Goal: Transaction & Acquisition: Purchase product/service

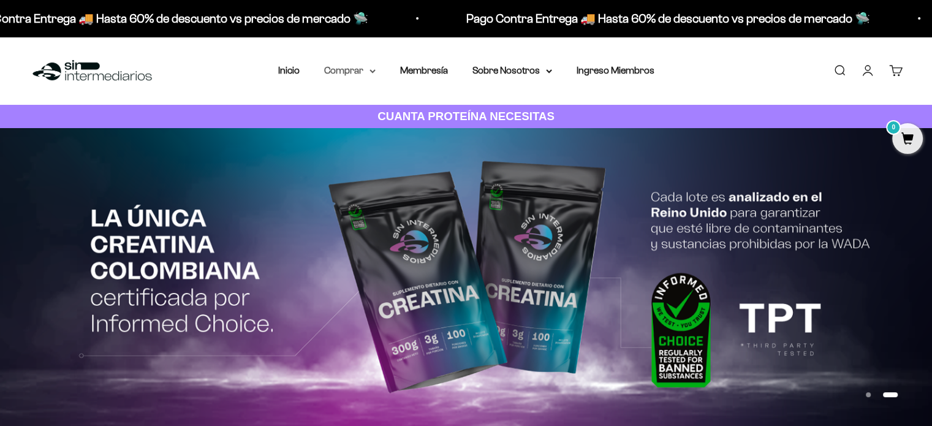
click at [375, 69] on nav "Inicio Comprar Proteínas Ver Todos Whey Iso Vegan" at bounding box center [466, 71] width 376 height 16
click at [374, 69] on icon at bounding box center [372, 71] width 6 height 4
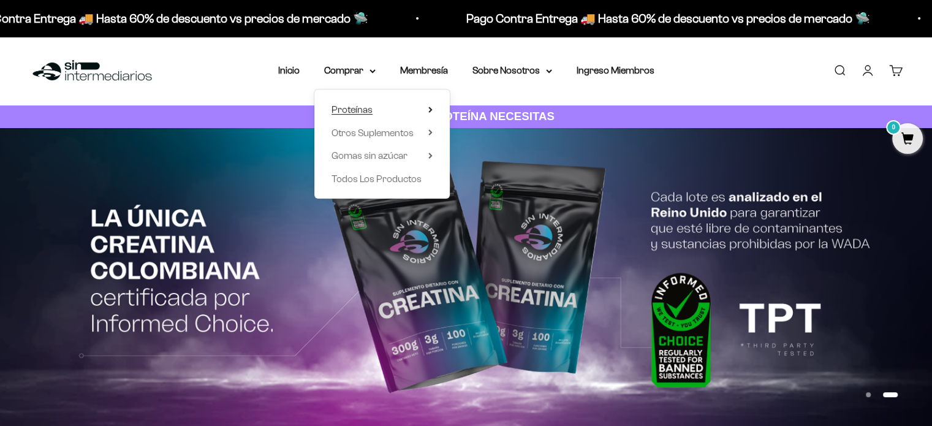
click at [365, 112] on span "Proteínas" at bounding box center [352, 109] width 41 height 10
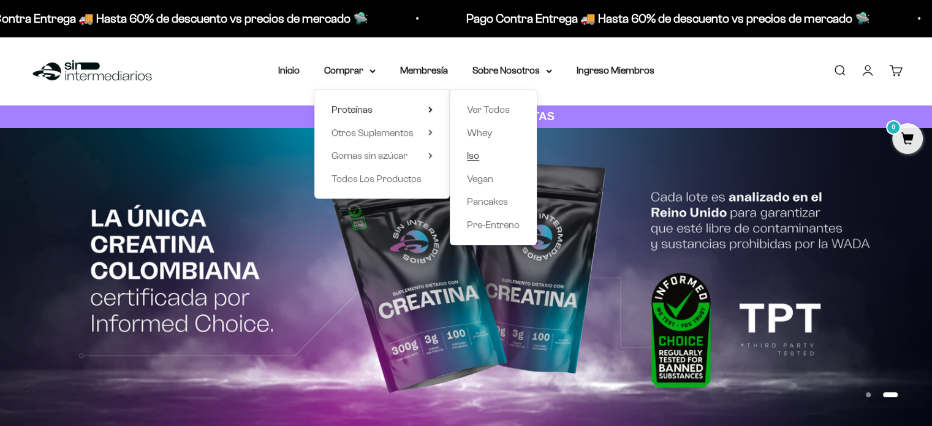
click at [471, 158] on span "Iso" at bounding box center [473, 155] width 12 height 10
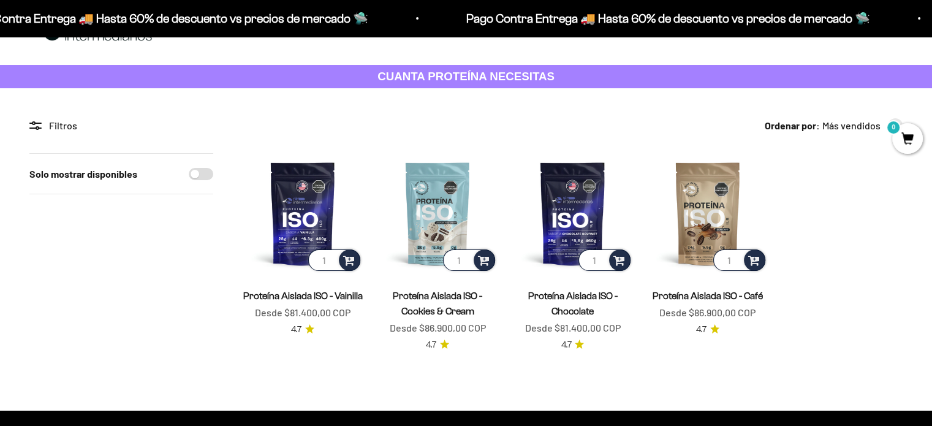
scroll to position [61, 0]
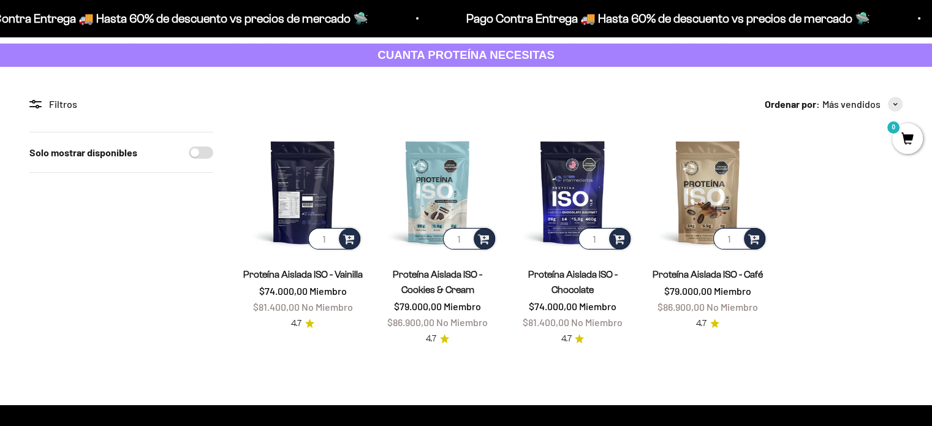
click at [289, 188] on img at bounding box center [303, 192] width 120 height 120
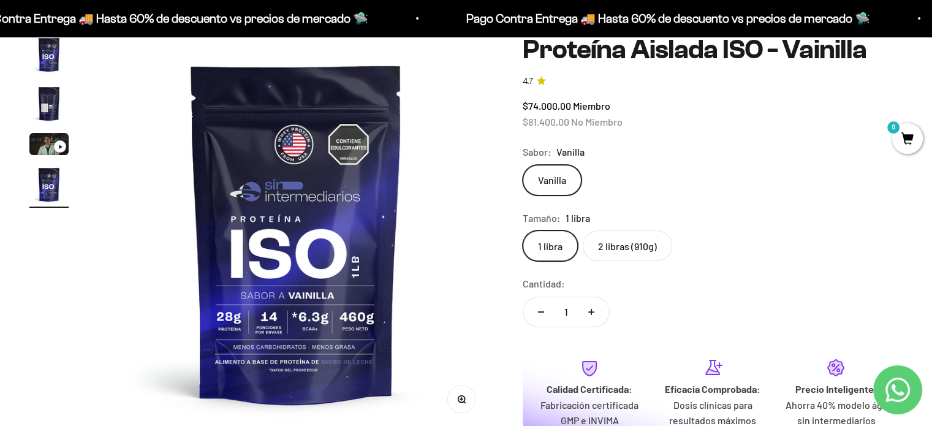
click at [50, 111] on img "Ir al artículo 2" at bounding box center [48, 103] width 39 height 39
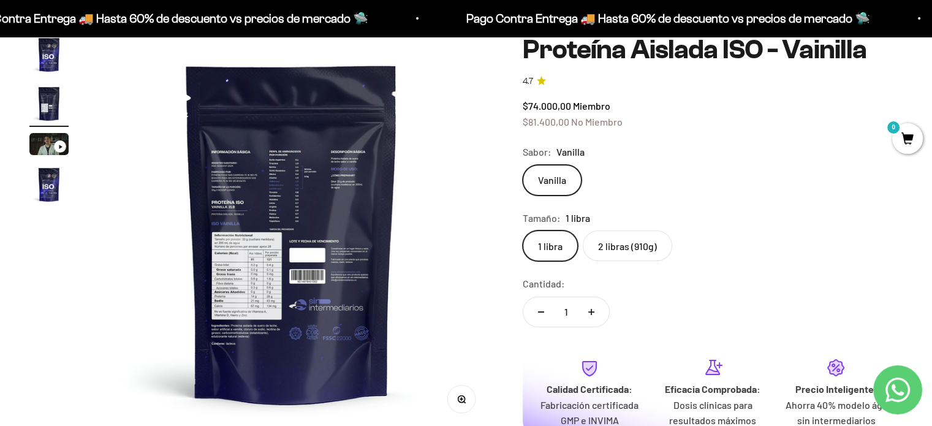
scroll to position [0, 410]
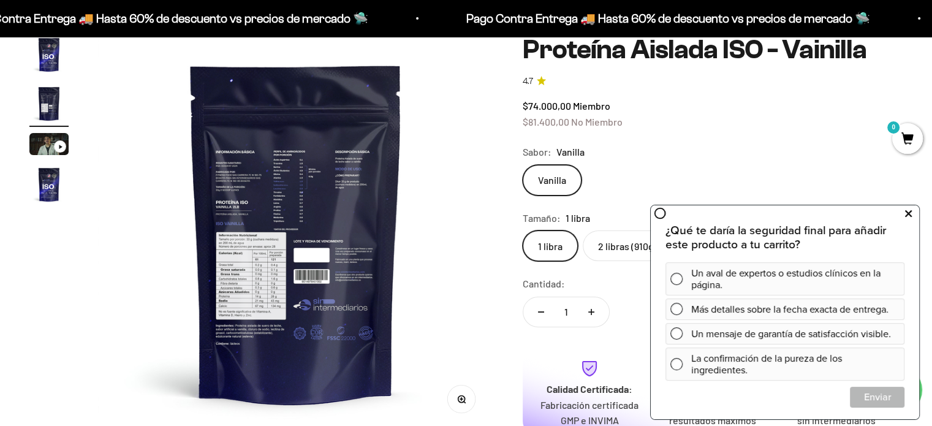
click at [907, 214] on icon at bounding box center [908, 214] width 7 height 16
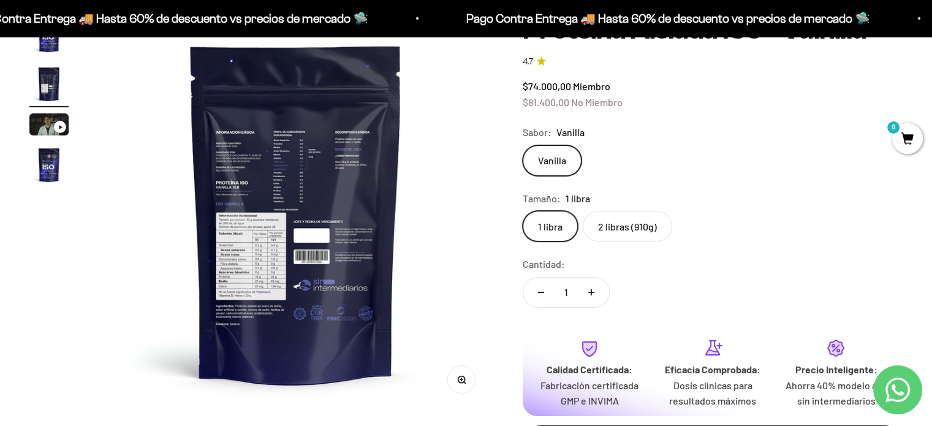
scroll to position [123, 0]
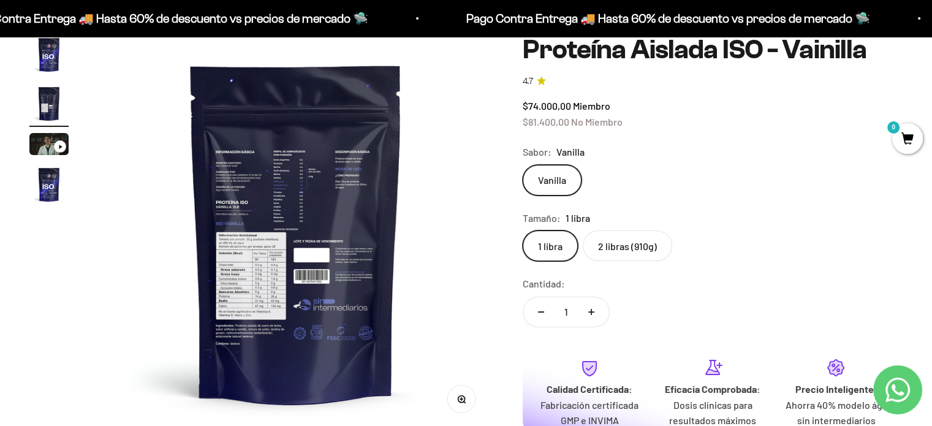
click at [610, 248] on label "2 libras (910g)" at bounding box center [627, 245] width 89 height 31
click at [523, 230] on input "2 libras (910g)" at bounding box center [522, 230] width 1 height 1
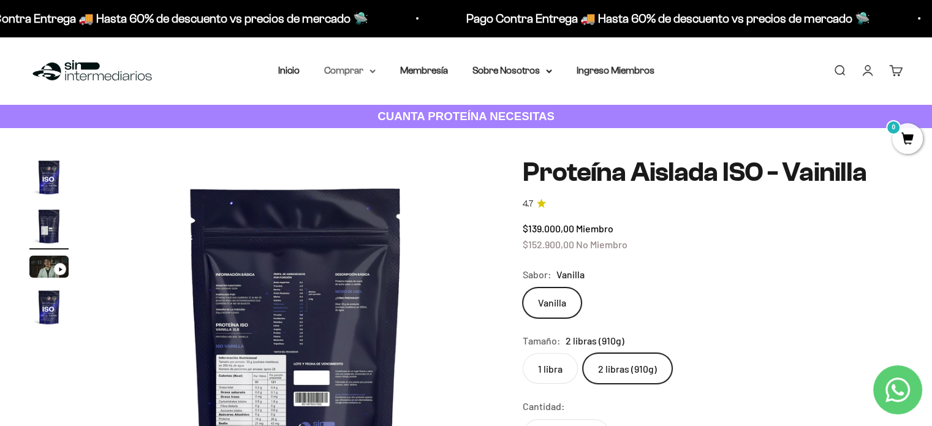
click at [355, 77] on summary "Comprar" at bounding box center [349, 71] width 51 height 16
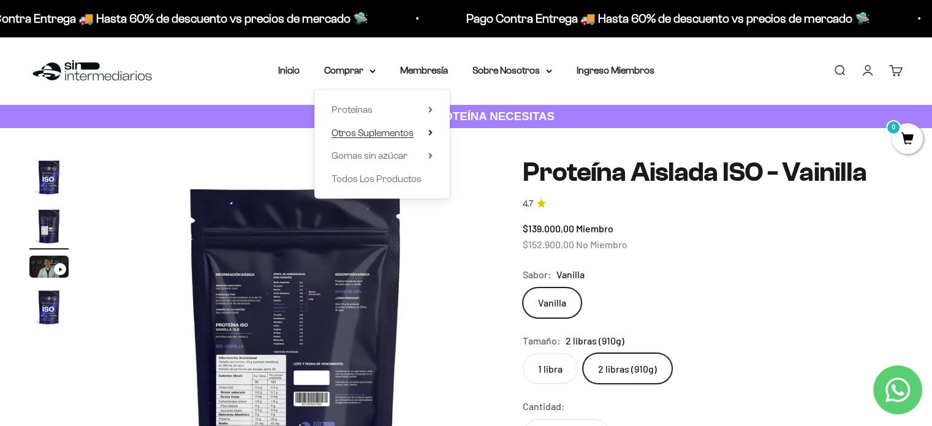
click at [377, 134] on span "Otros Suplementos" at bounding box center [373, 132] width 82 height 10
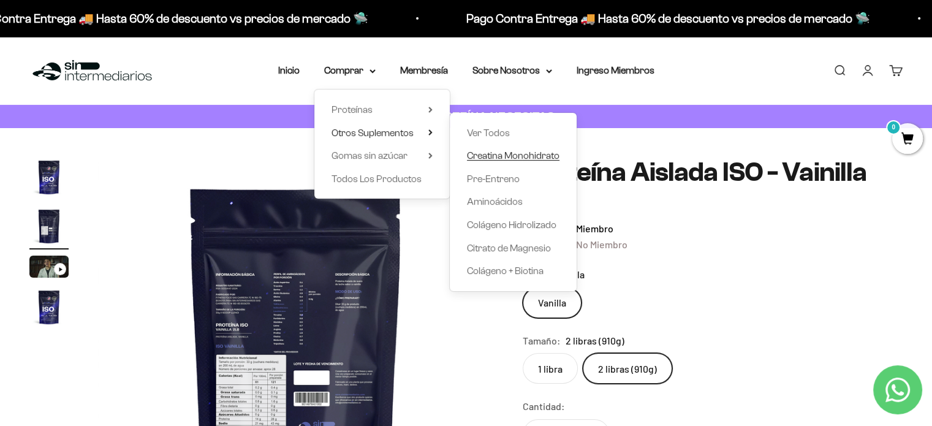
click at [538, 156] on span "Creatina Monohidrato" at bounding box center [513, 155] width 93 height 10
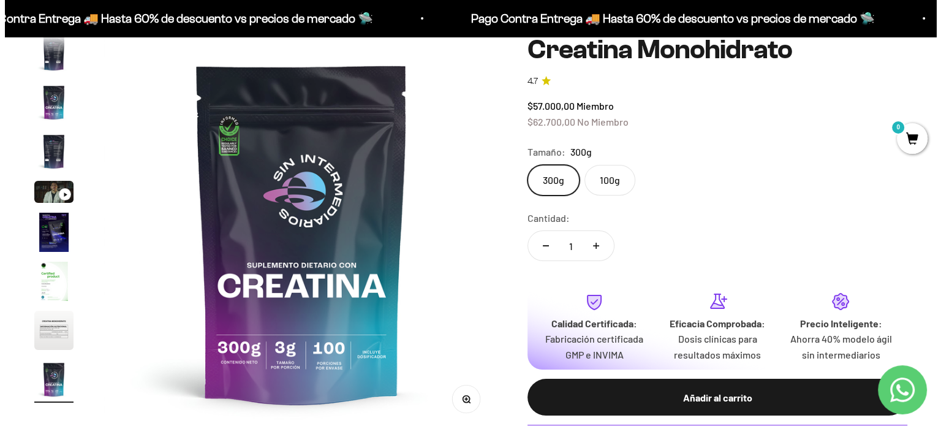
scroll to position [184, 0]
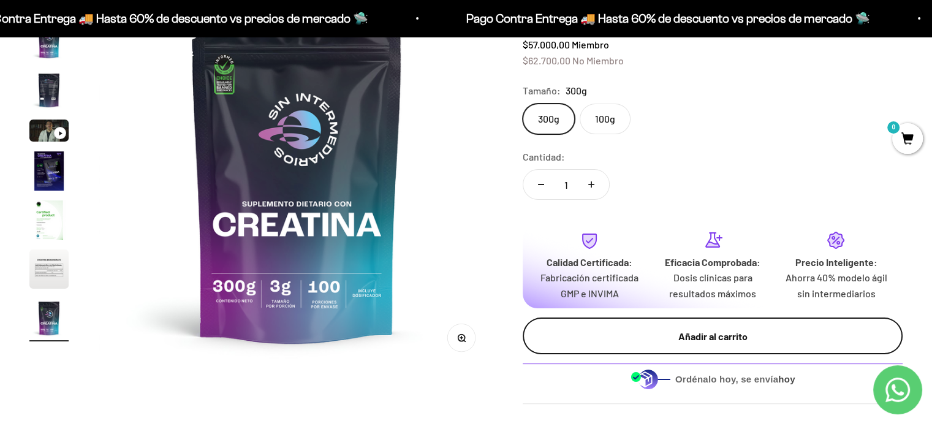
click at [558, 330] on div "Añadir al carrito" at bounding box center [712, 336] width 331 height 16
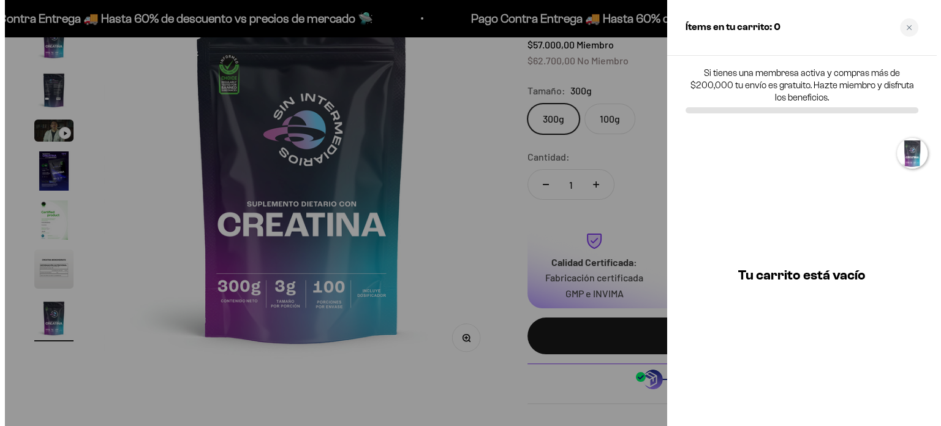
scroll to position [0, 3321]
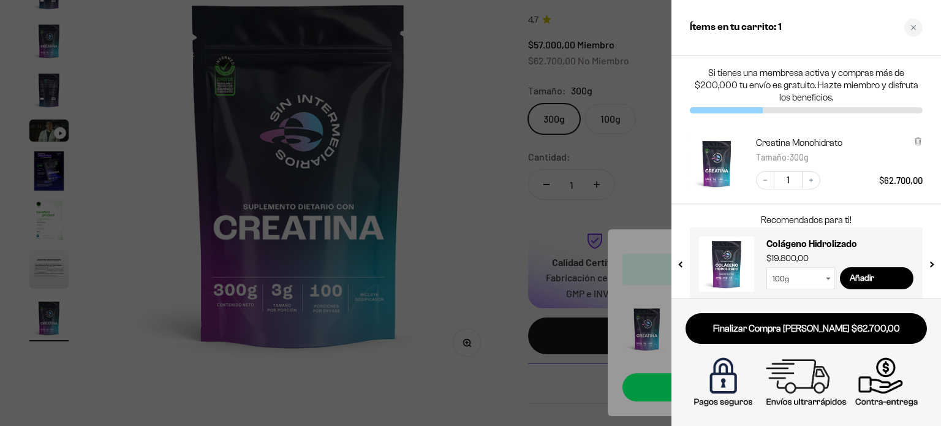
click at [770, 330] on link "Finalizar Compra Segura $62.700,00" at bounding box center [806, 328] width 241 height 31
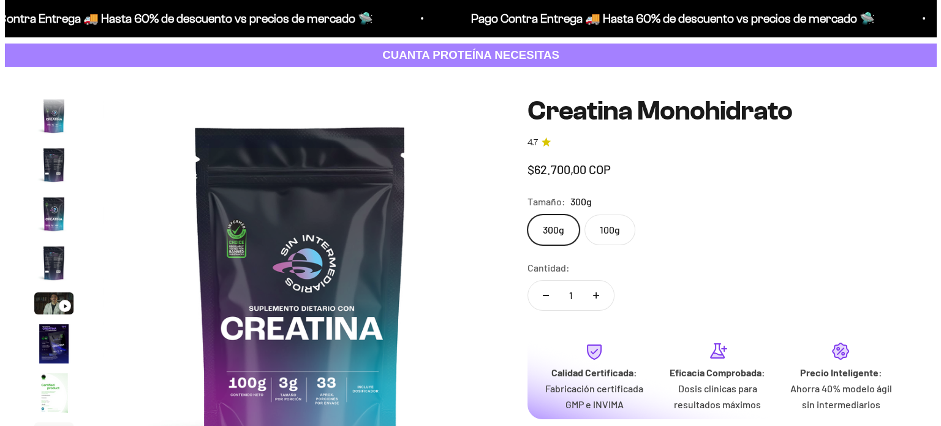
scroll to position [50, 0]
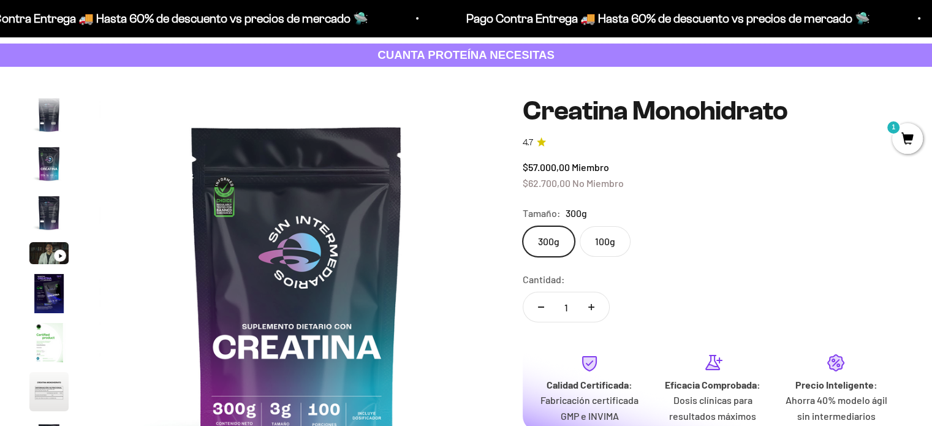
click at [920, 142] on span "1" at bounding box center [907, 138] width 31 height 31
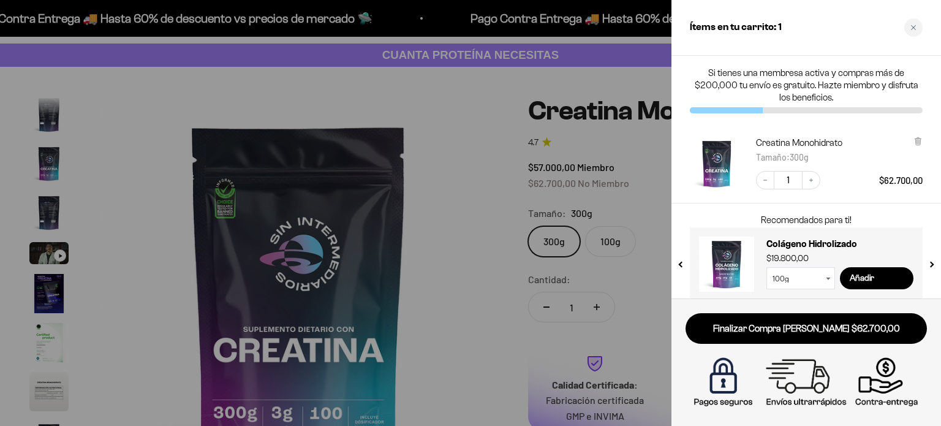
click at [510, 167] on div at bounding box center [470, 213] width 941 height 426
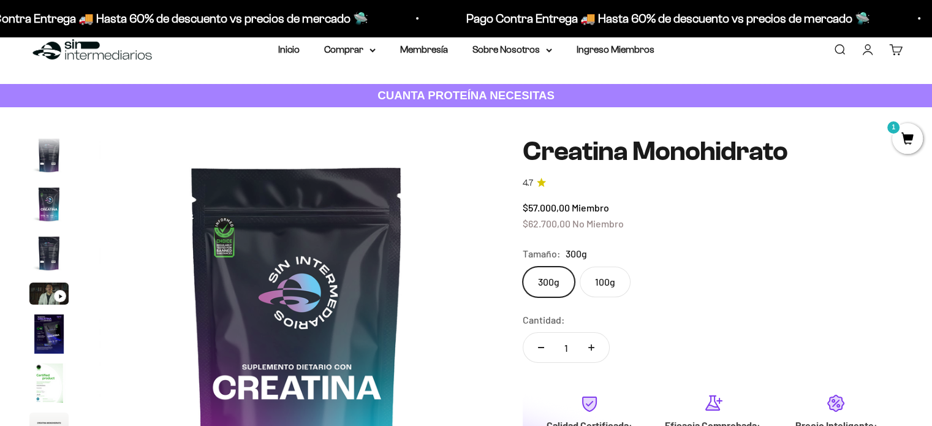
scroll to position [0, 0]
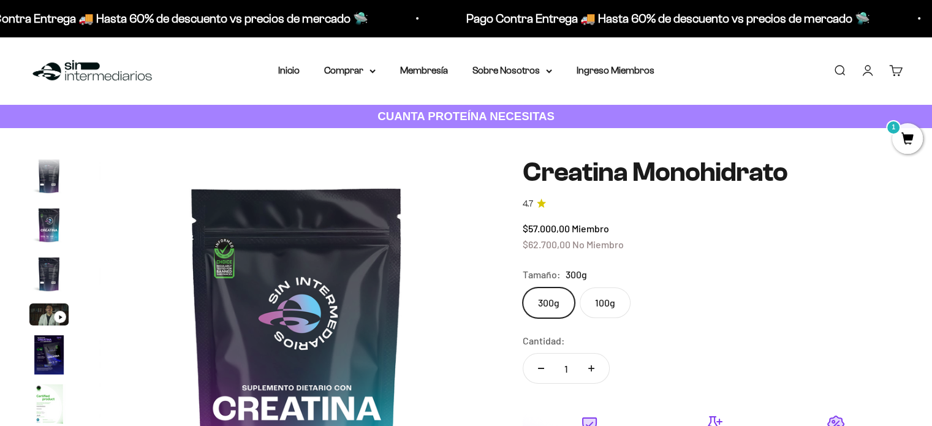
click at [865, 73] on link "Iniciar sesión" at bounding box center [867, 70] width 13 height 13
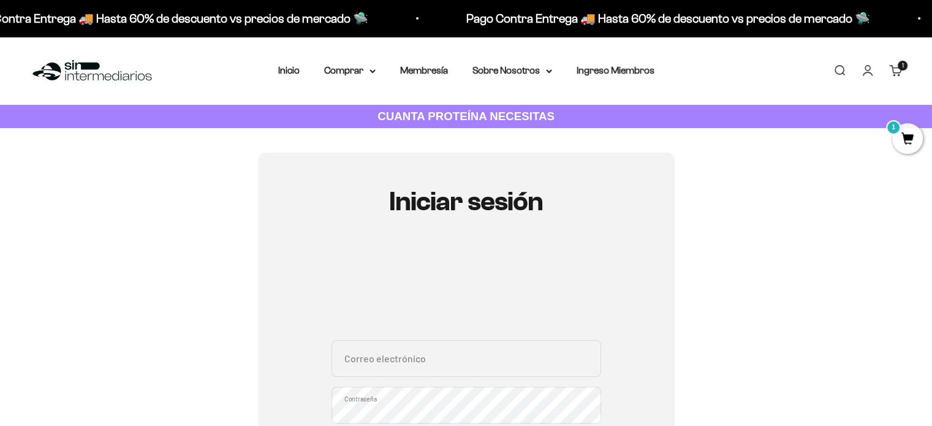
scroll to position [123, 0]
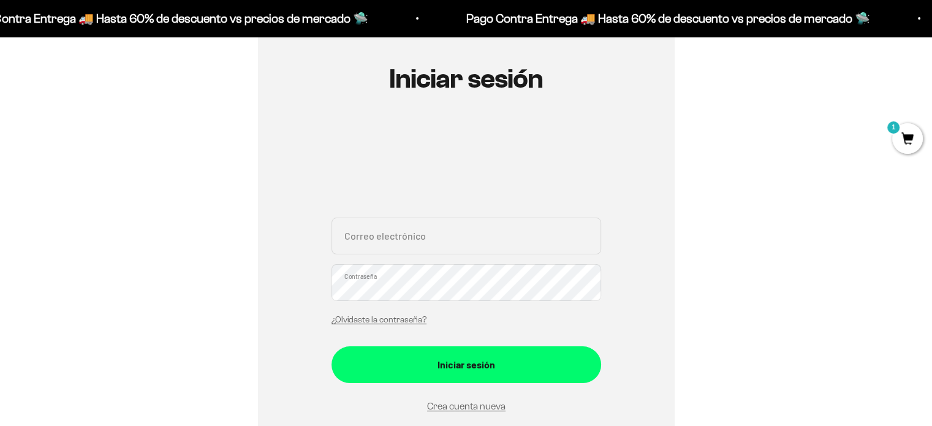
click at [382, 243] on input "Correo electrónico" at bounding box center [467, 236] width 270 height 37
type input "[PERSON_NAME][EMAIL_ADDRESS][PERSON_NAME][DOMAIN_NAME]"
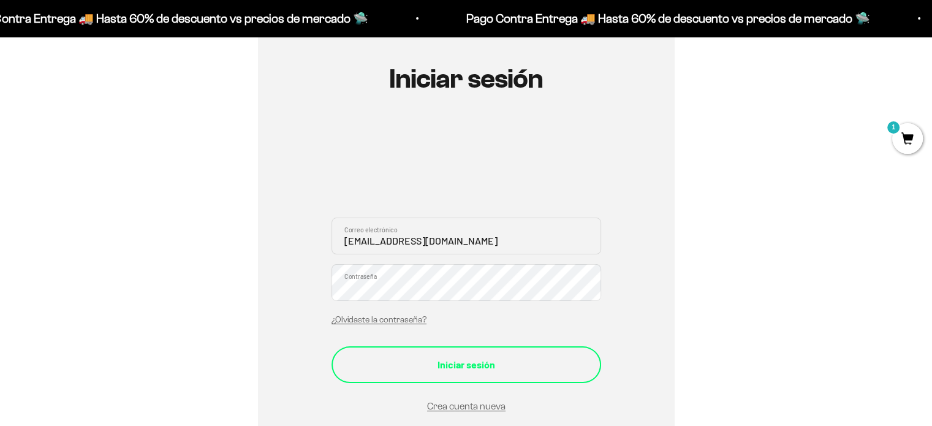
click at [434, 363] on div "Iniciar sesión" at bounding box center [466, 365] width 221 height 16
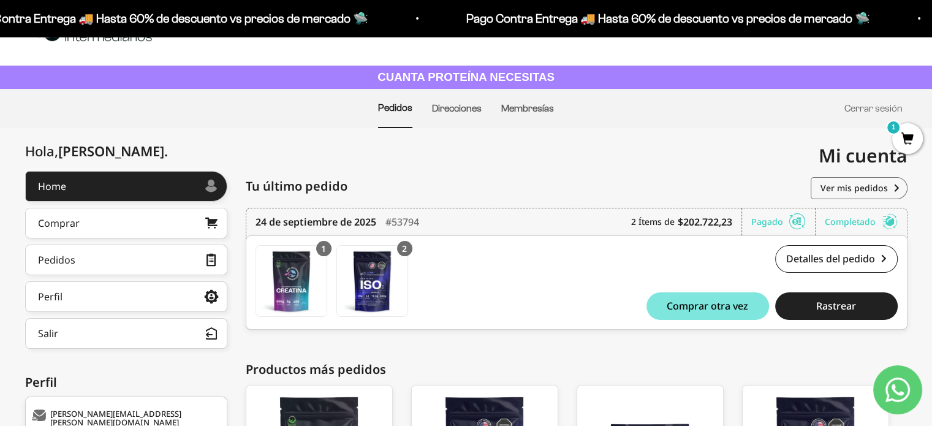
scroll to position [61, 0]
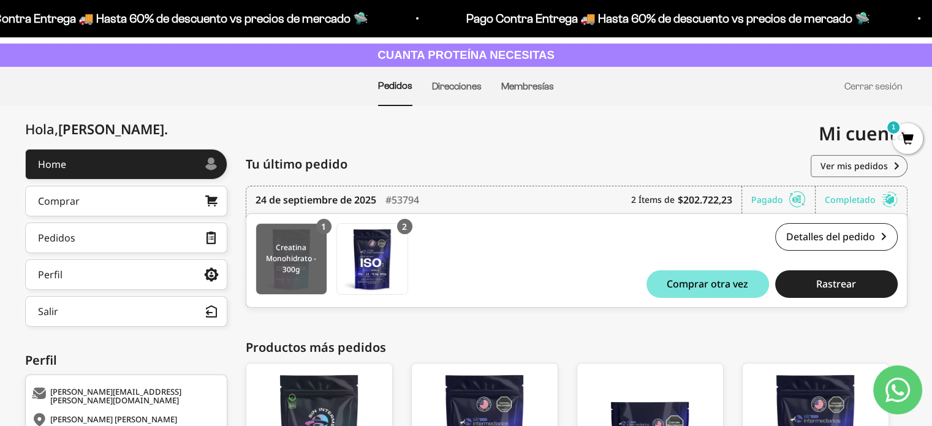
click at [315, 253] on img at bounding box center [291, 259] width 70 height 70
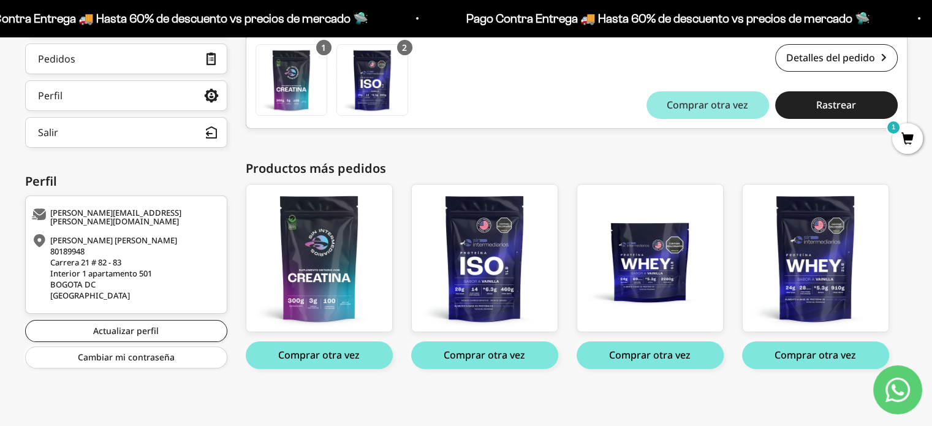
scroll to position [0, 0]
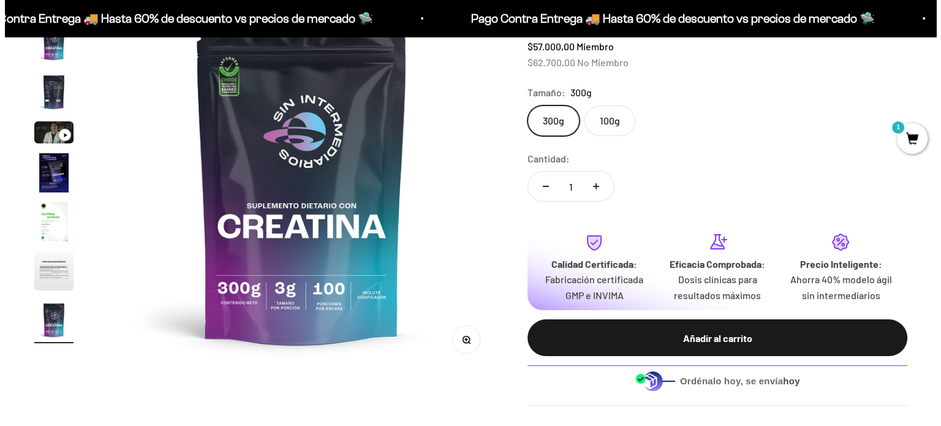
scroll to position [184, 0]
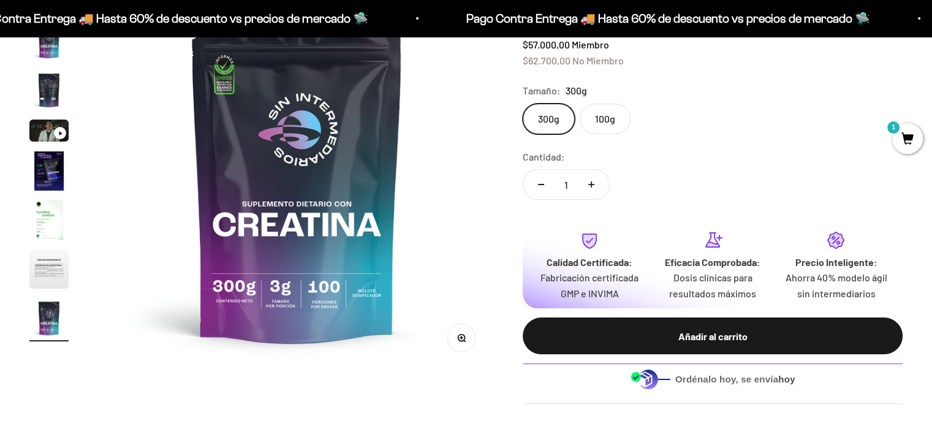
click at [708, 338] on div "Añadir al carrito" at bounding box center [712, 336] width 331 height 16
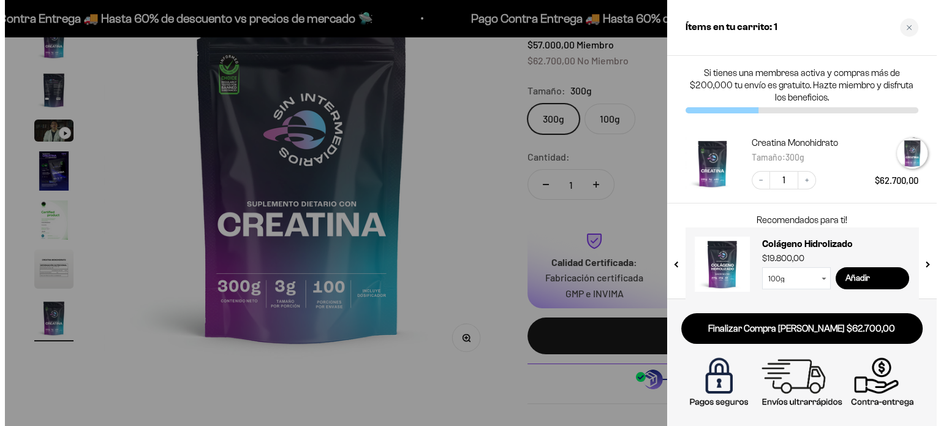
scroll to position [0, 3321]
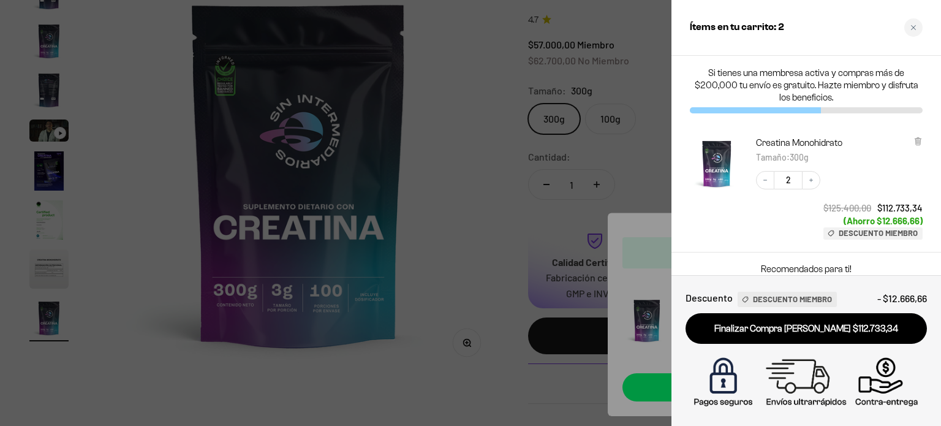
click at [768, 327] on link "Finalizar Compra Segura $112.733,34" at bounding box center [806, 328] width 241 height 31
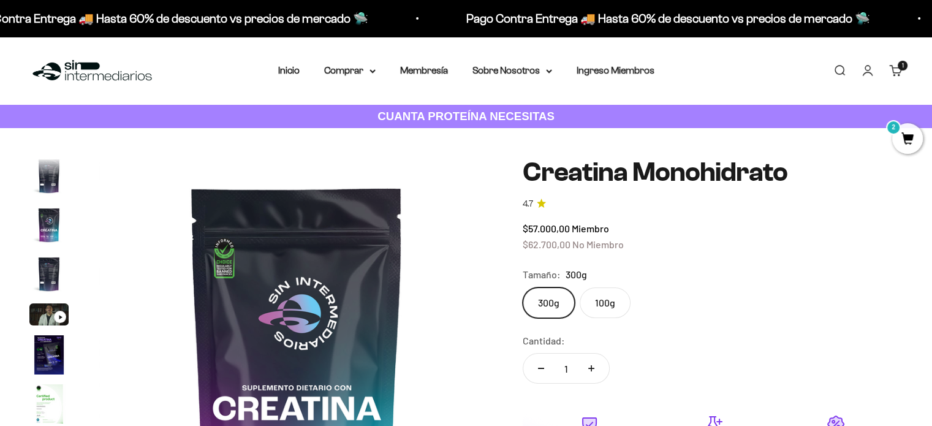
drag, startPoint x: 900, startPoint y: 65, endPoint x: 907, endPoint y: 78, distance: 15.4
click at [900, 65] on cart-count "1 artículo 1" at bounding box center [903, 66] width 10 height 10
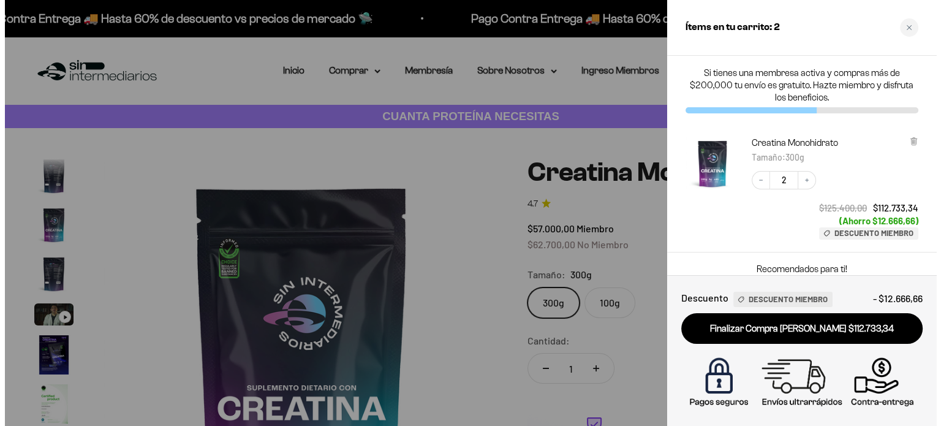
scroll to position [0, 3321]
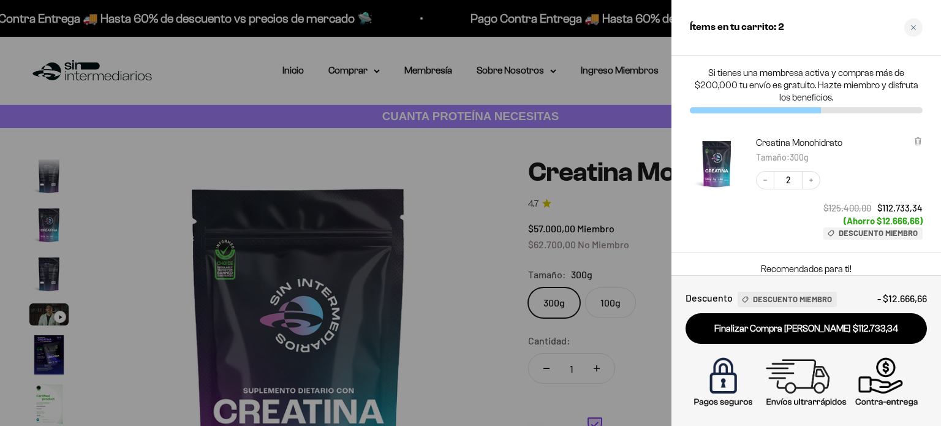
click at [757, 184] on div "Decrease quantity 2 Increase quantity" at bounding box center [788, 180] width 64 height 18
click at [765, 177] on icon "Decrease quantity" at bounding box center [765, 179] width 7 height 7
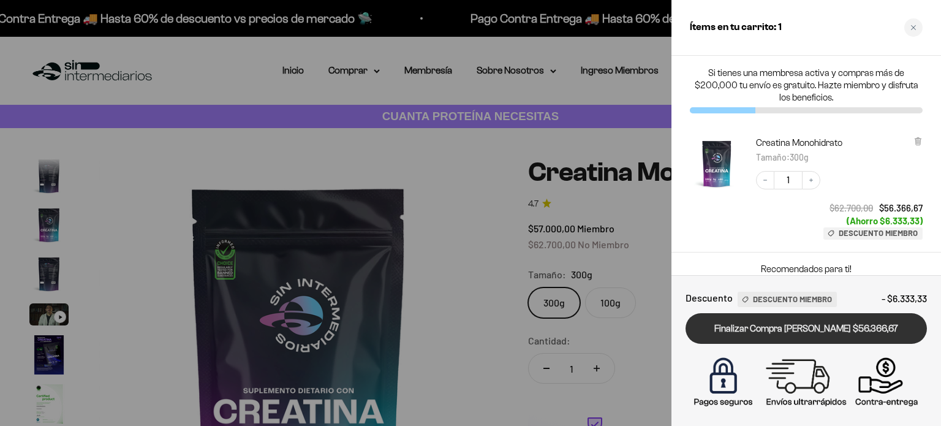
click at [770, 327] on link "Finalizar Compra Segura $56.366,67" at bounding box center [806, 328] width 241 height 31
